Goal: Information Seeking & Learning: Compare options

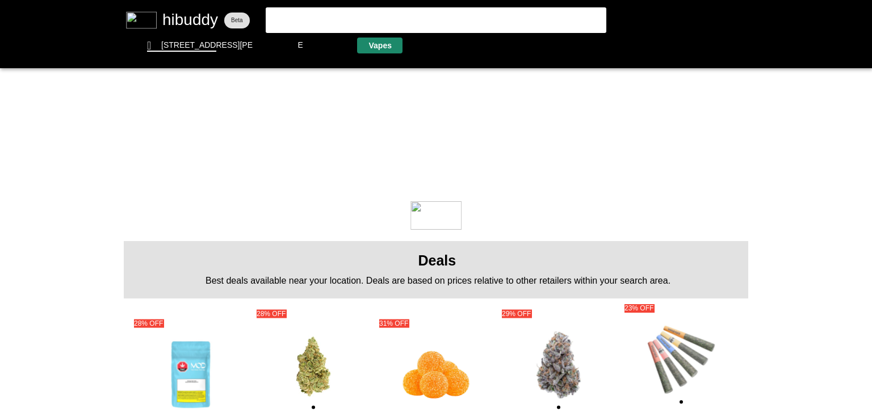
click at [384, 45] on flt-glass-pane at bounding box center [436, 207] width 872 height 415
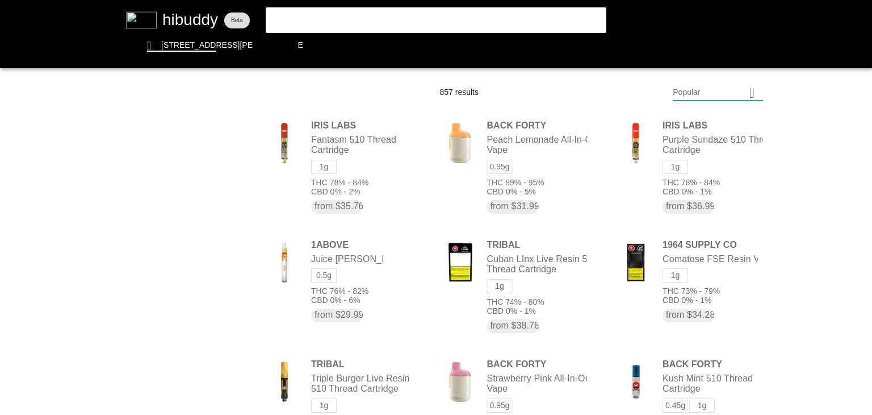
click at [657, 94] on flt-glass-pane at bounding box center [436, 207] width 872 height 415
click at [657, 85] on flt-glass-pane at bounding box center [436, 207] width 872 height 415
click at [657, 114] on flt-glass-pane at bounding box center [436, 207] width 872 height 415
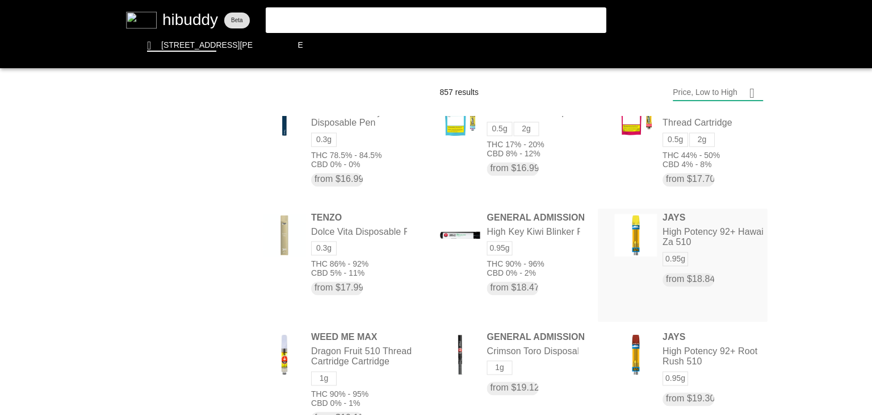
click at [657, 279] on flt-glass-pane at bounding box center [436, 207] width 872 height 415
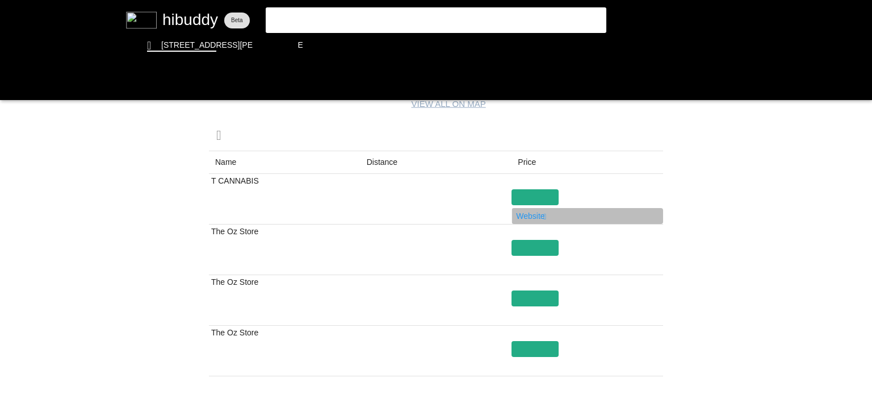
click at [540, 214] on flt-glass-pane at bounding box center [436, 207] width 872 height 415
click at [23, 82] on flt-glass-pane at bounding box center [436, 207] width 872 height 415
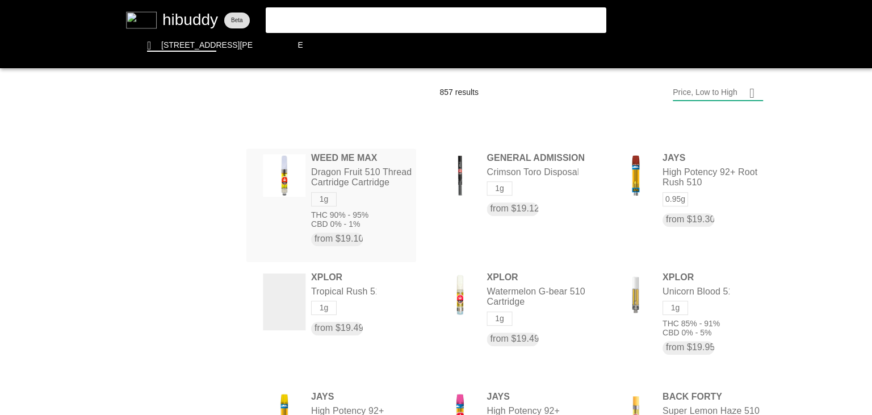
click at [369, 187] on flt-glass-pane at bounding box center [436, 207] width 872 height 415
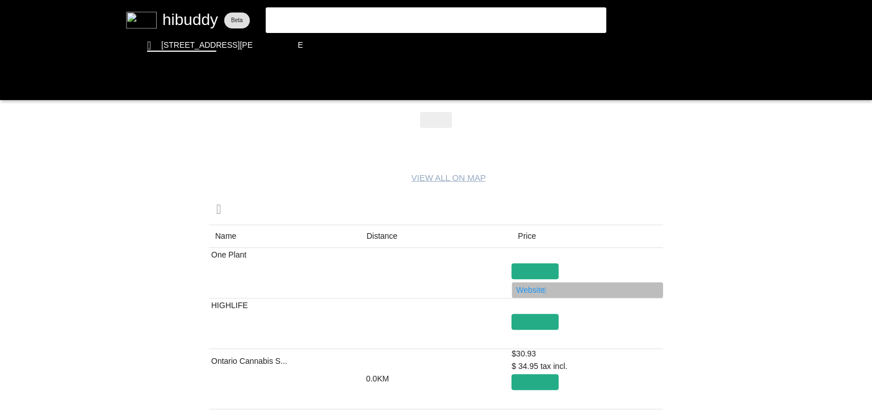
click at [537, 292] on flt-glass-pane at bounding box center [436, 207] width 872 height 415
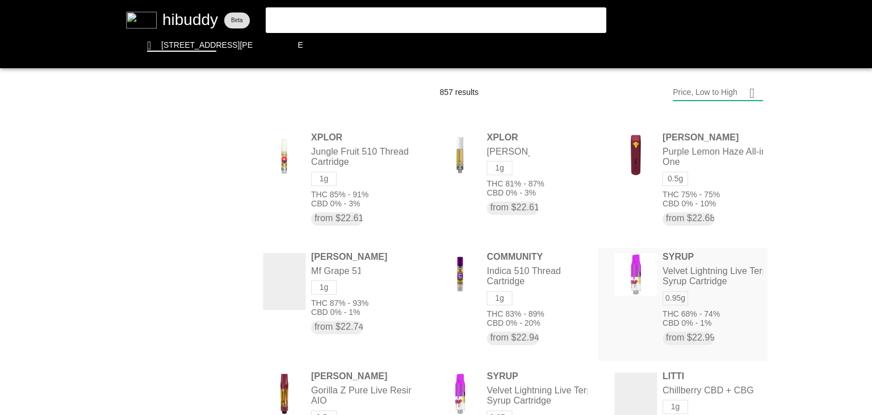
click at [657, 280] on flt-glass-pane at bounding box center [436, 207] width 872 height 415
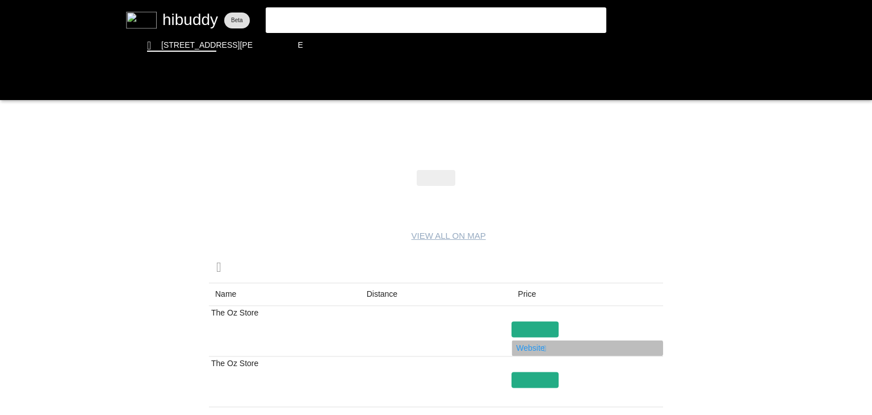
click at [540, 348] on flt-glass-pane at bounding box center [436, 207] width 872 height 415
click at [21, 86] on flt-glass-pane at bounding box center [436, 207] width 872 height 415
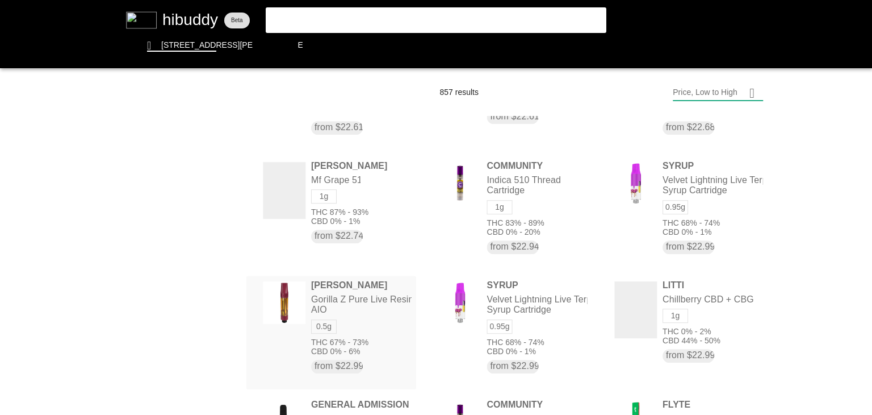
click at [371, 304] on flt-glass-pane at bounding box center [436, 207] width 872 height 415
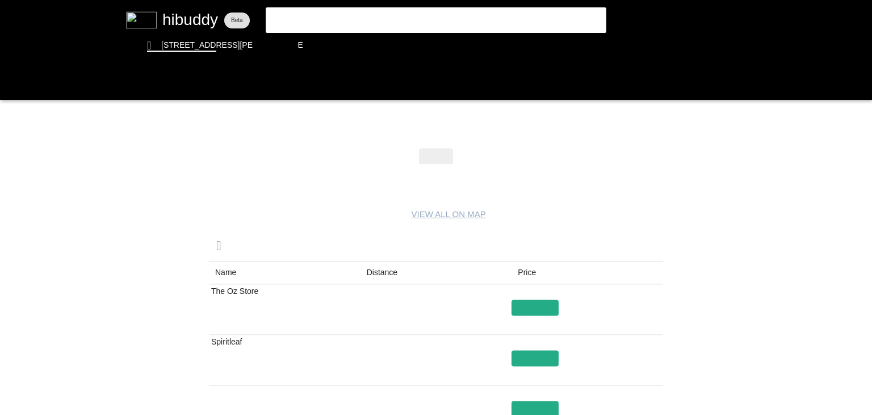
click at [538, 327] on flt-glass-pane at bounding box center [436, 207] width 872 height 415
